Goal: Transaction & Acquisition: Purchase product/service

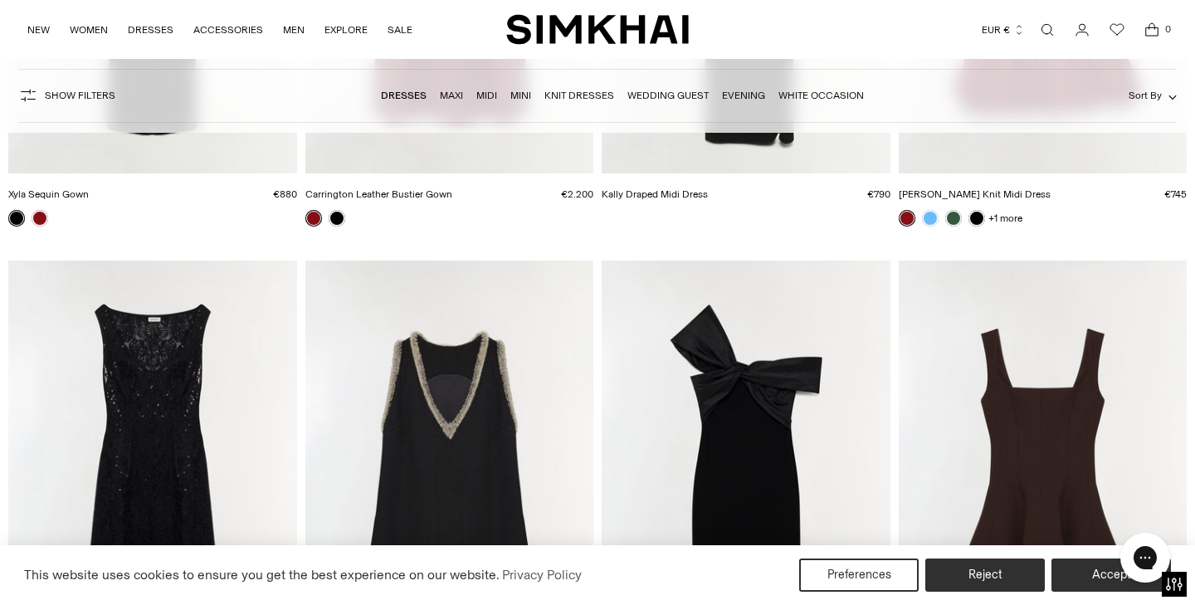
scroll to position [1717, 0]
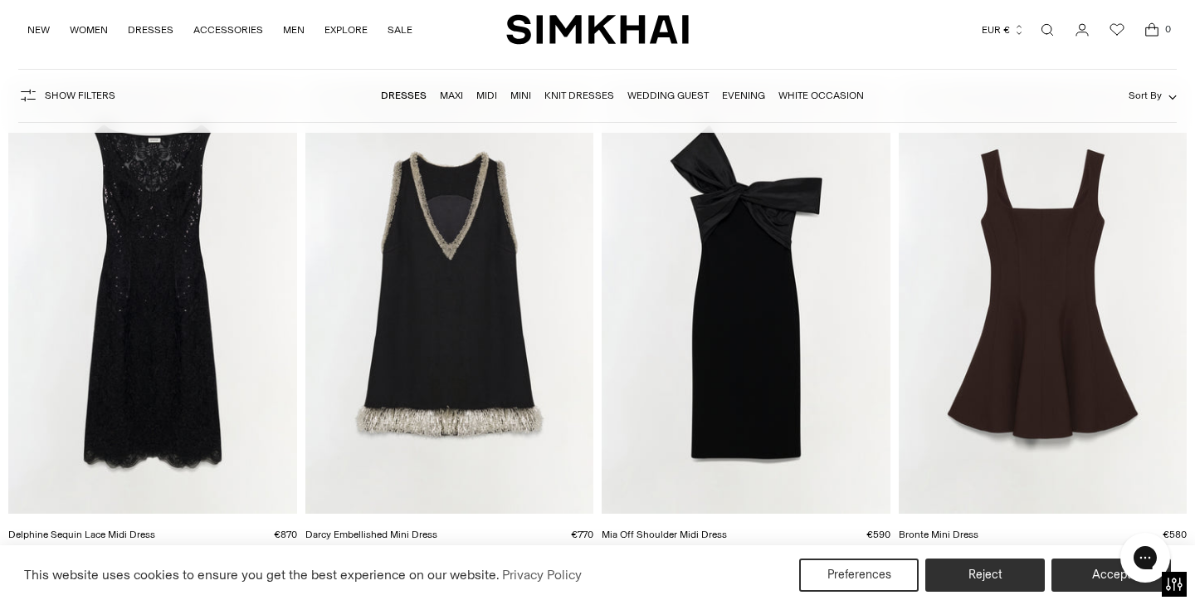
click at [451, 97] on link "Maxi" at bounding box center [451, 96] width 23 height 12
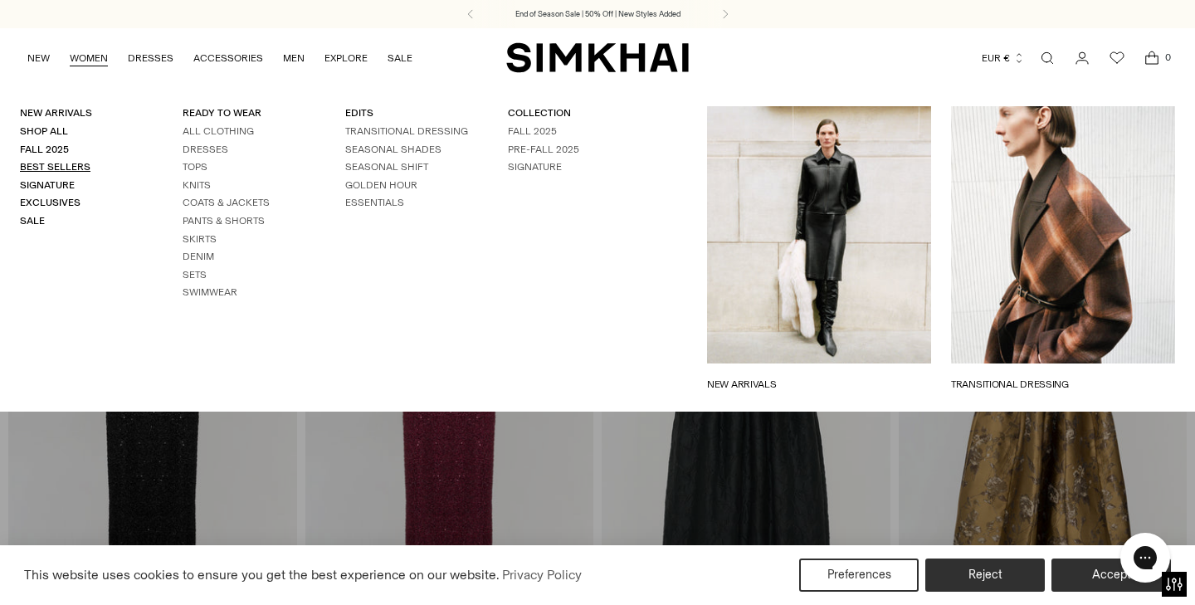
click at [69, 165] on link "Best Sellers" at bounding box center [55, 167] width 71 height 12
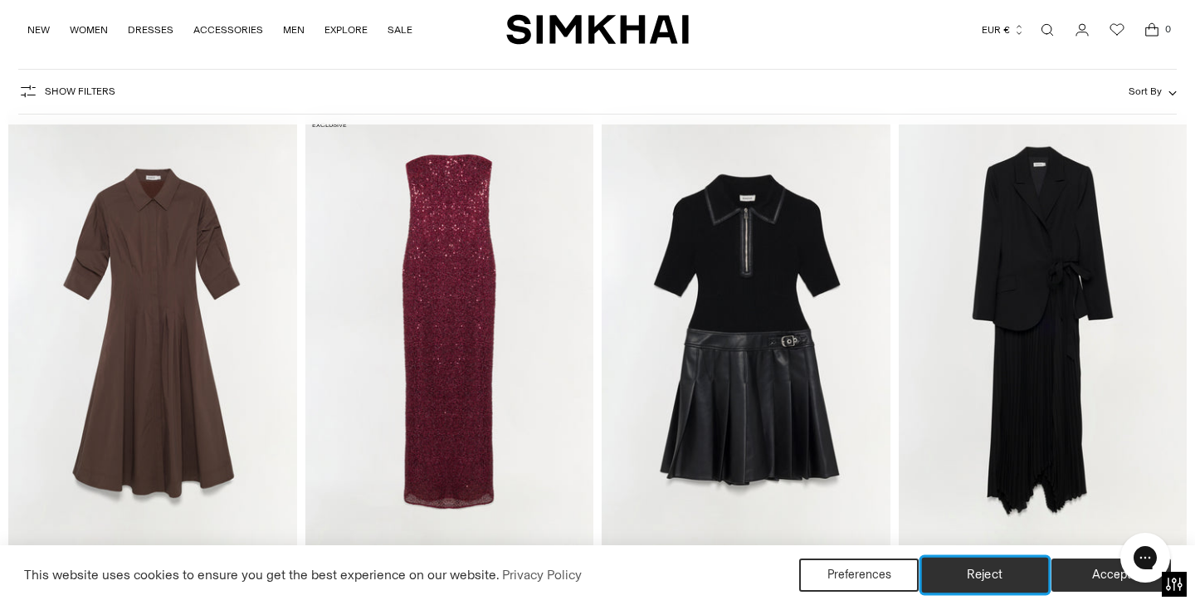
click at [987, 572] on button "Reject" at bounding box center [985, 575] width 127 height 35
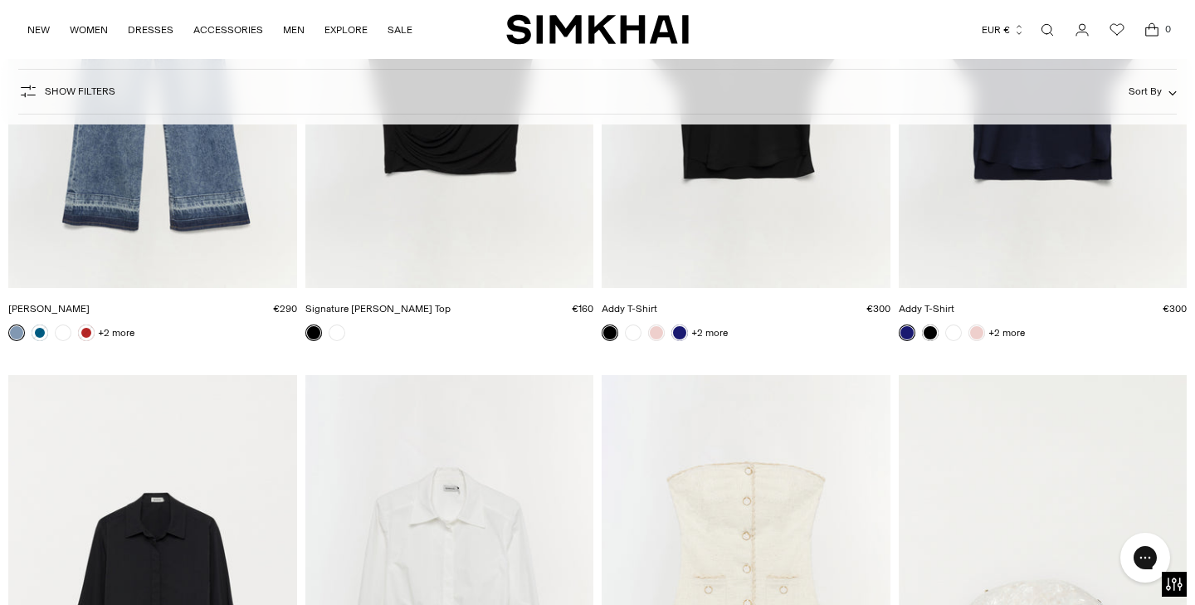
scroll to position [8342, 0]
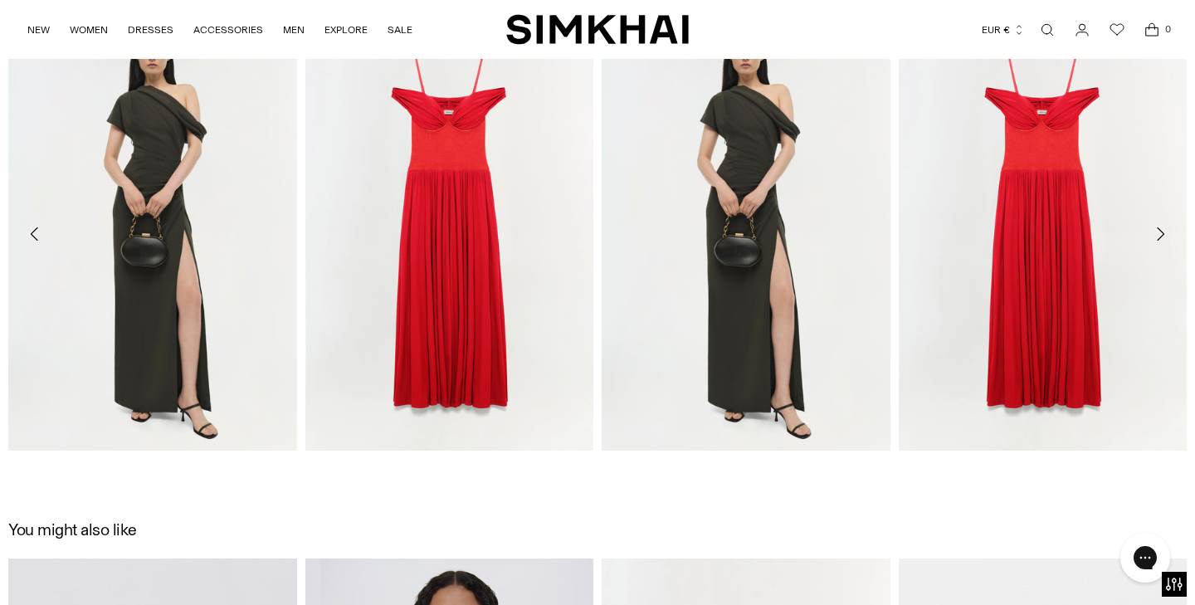
scroll to position [1970, 0]
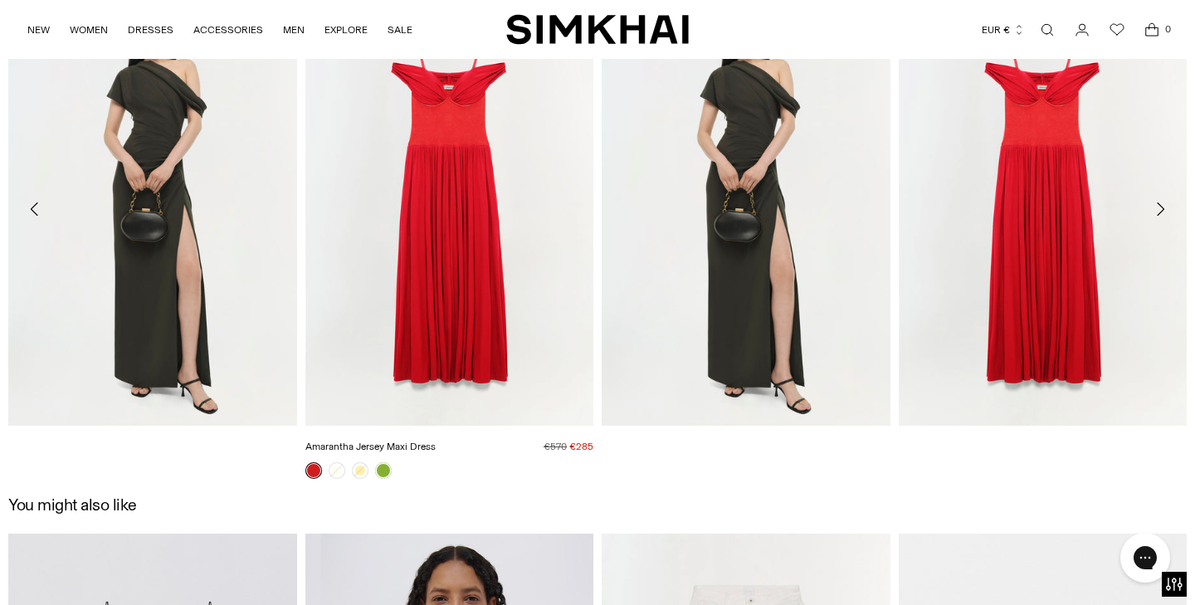
click at [0, 0] on img "Amarantha Jersey Maxi Dress" at bounding box center [0, 0] width 0 height 0
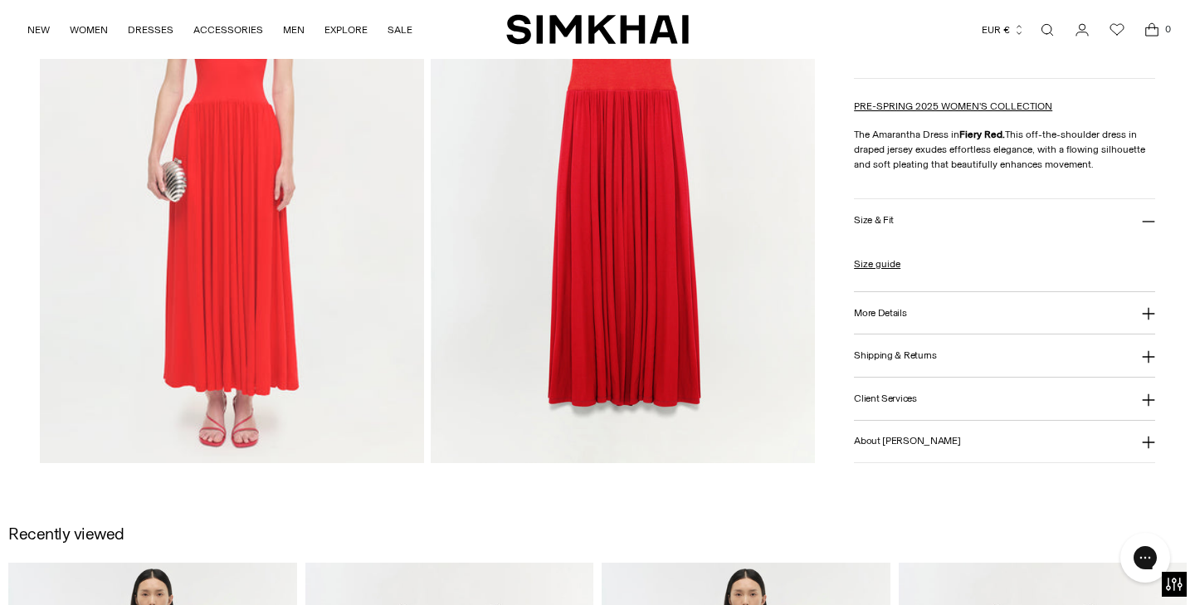
scroll to position [2345, 0]
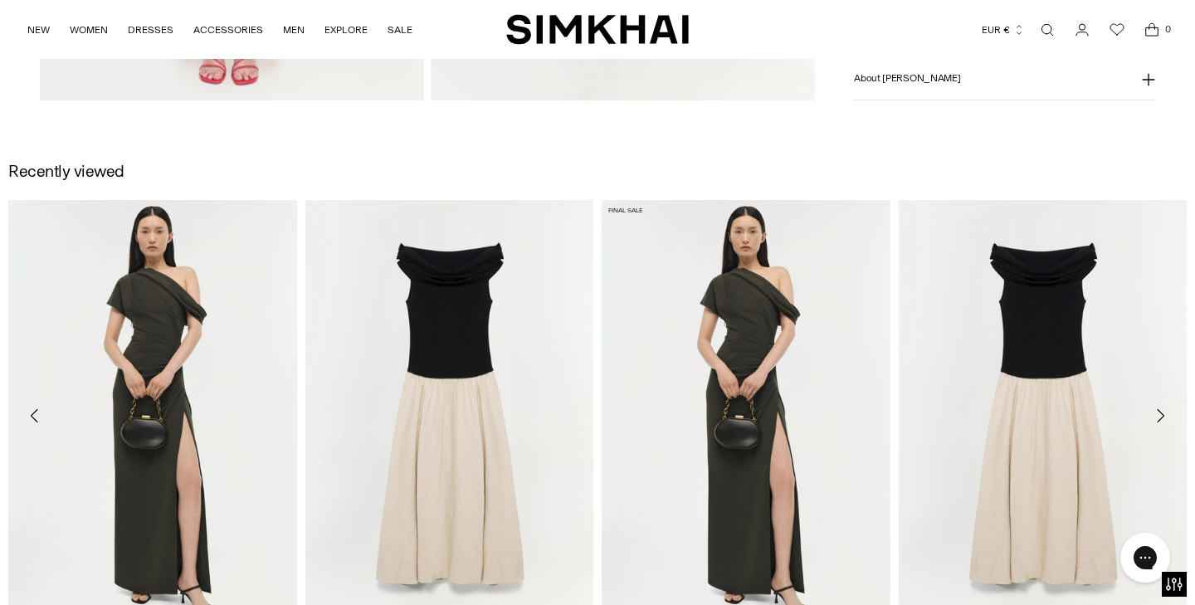
click at [0, 0] on img "Kally Dress" at bounding box center [0, 0] width 0 height 0
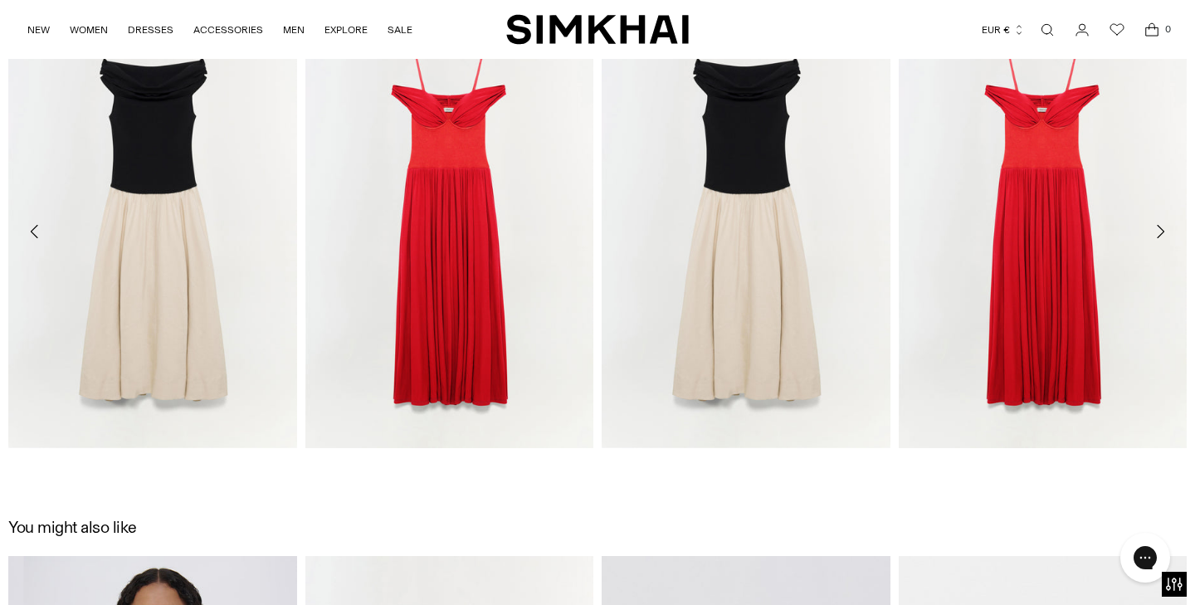
scroll to position [1925, 0]
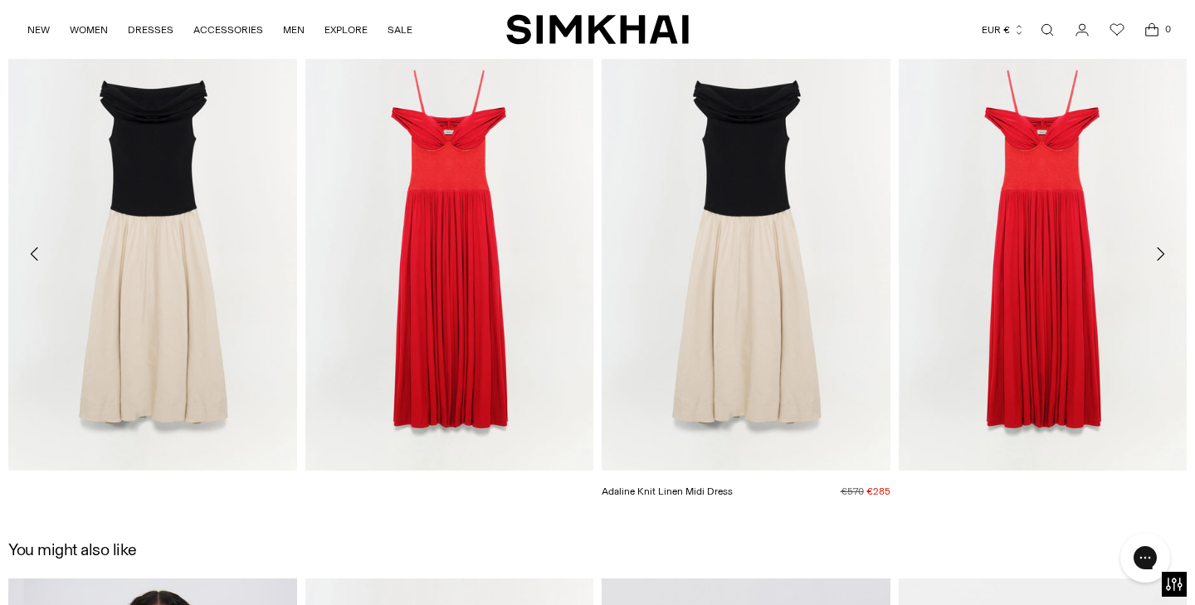
click at [0, 0] on img "Adaline Knit Linen Midi Dress" at bounding box center [0, 0] width 0 height 0
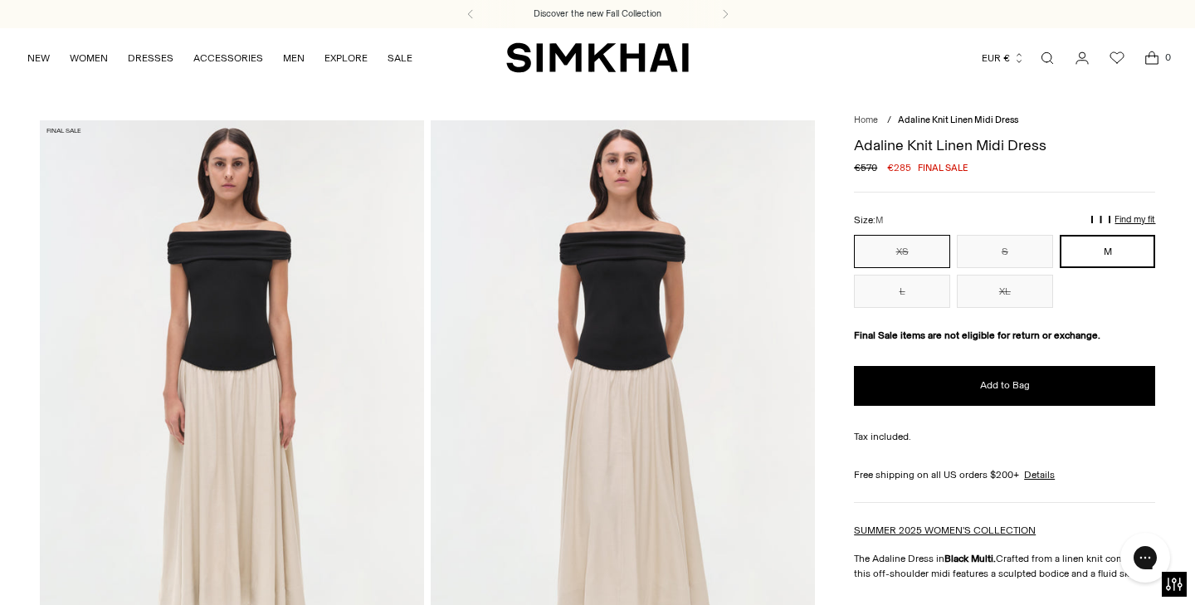
click at [869, 256] on button "XS" at bounding box center [902, 251] width 96 height 33
